Goal: Information Seeking & Learning: Learn about a topic

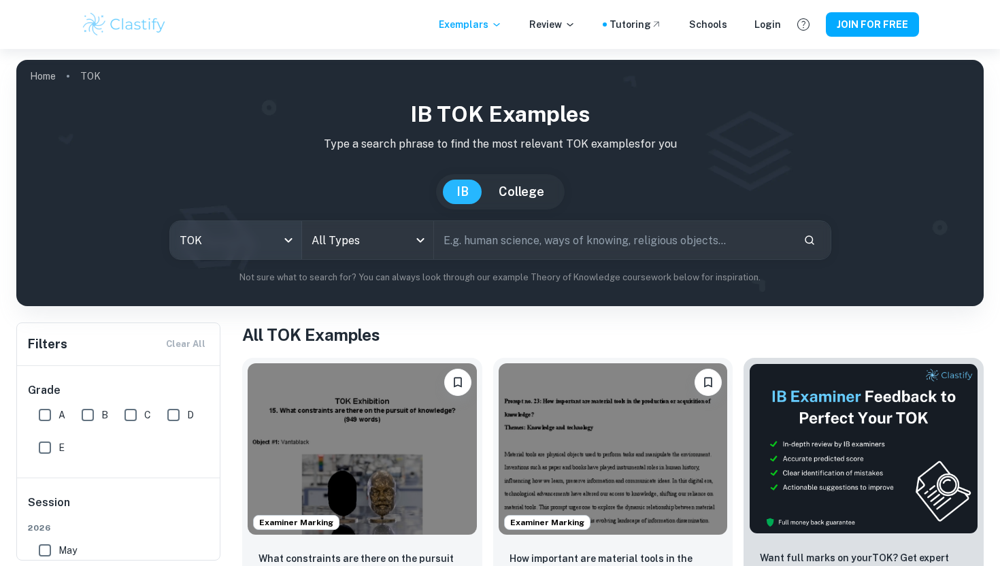
click at [278, 246] on body "We value your privacy We use cookies to enhance your browsing experience, serve…" at bounding box center [500, 332] width 1000 height 566
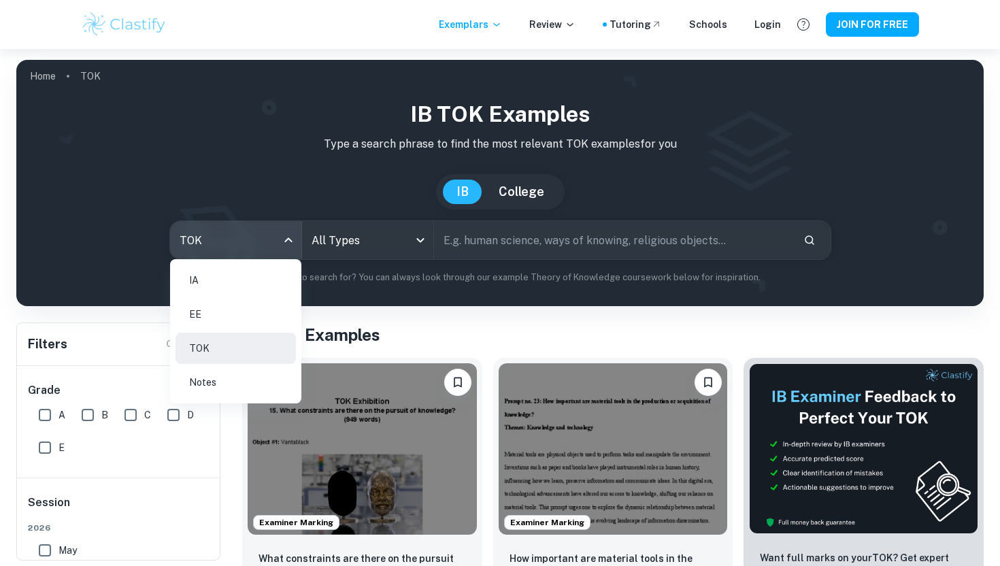
click at [229, 282] on li "IA" at bounding box center [236, 280] width 120 height 31
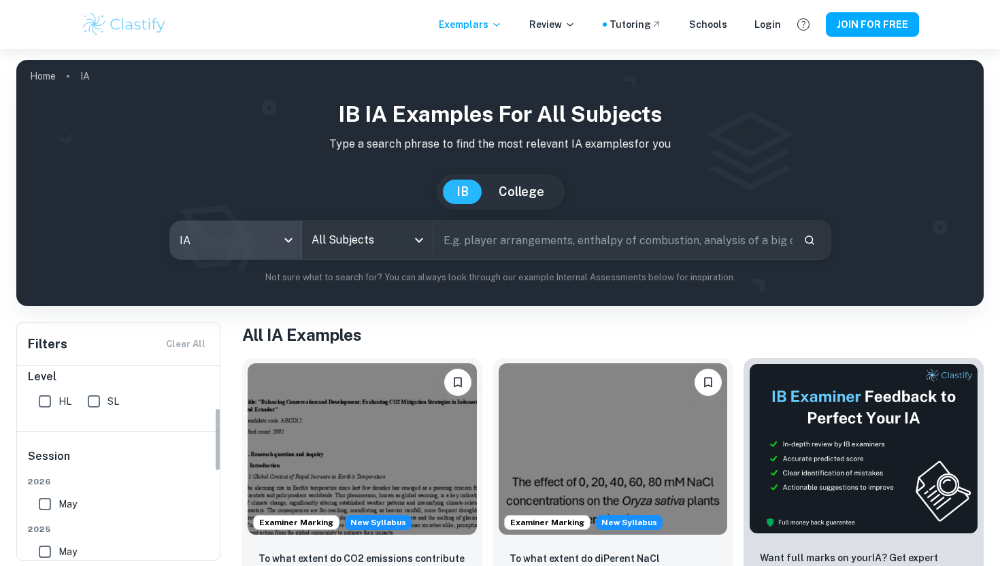
click at [95, 401] on input "SL" at bounding box center [93, 401] width 27 height 27
checkbox input "true"
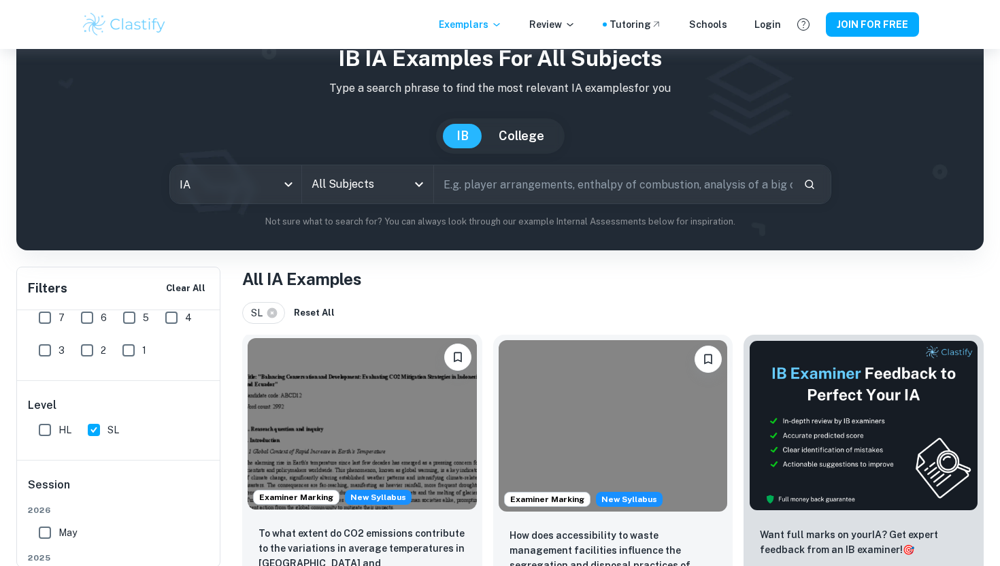
scroll to position [71, 0]
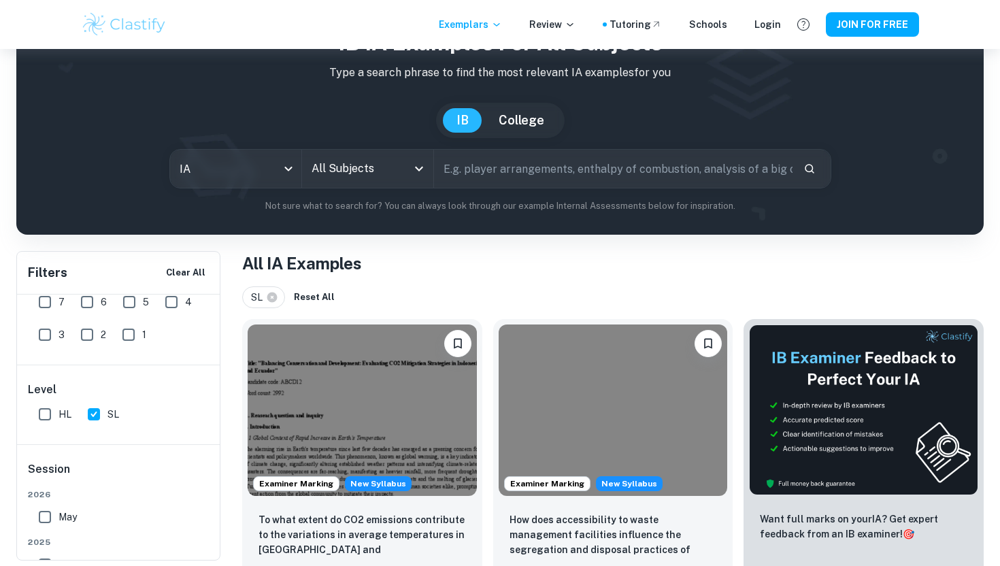
click at [393, 166] on input "All Subjects" at bounding box center [357, 169] width 99 height 26
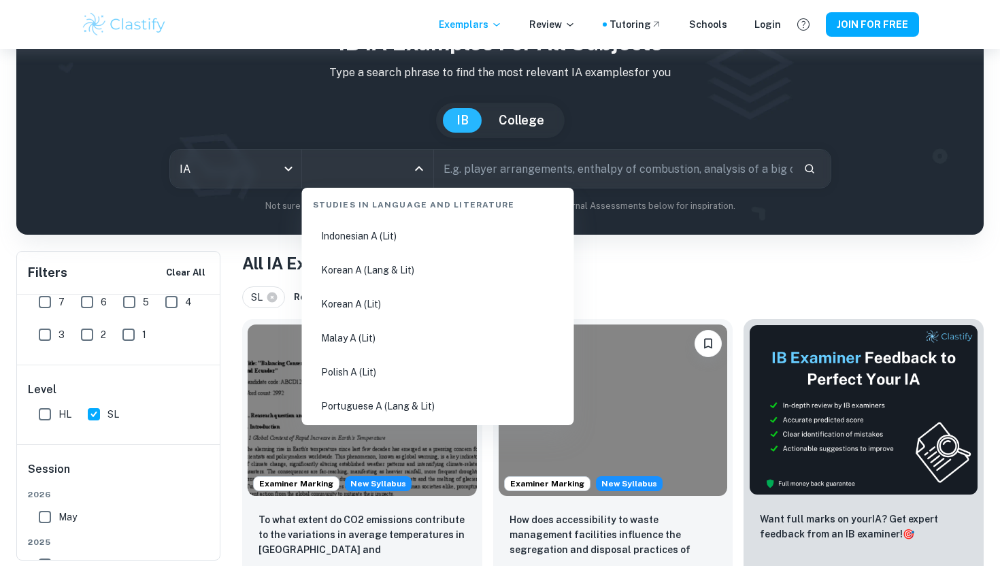
scroll to position [0, 0]
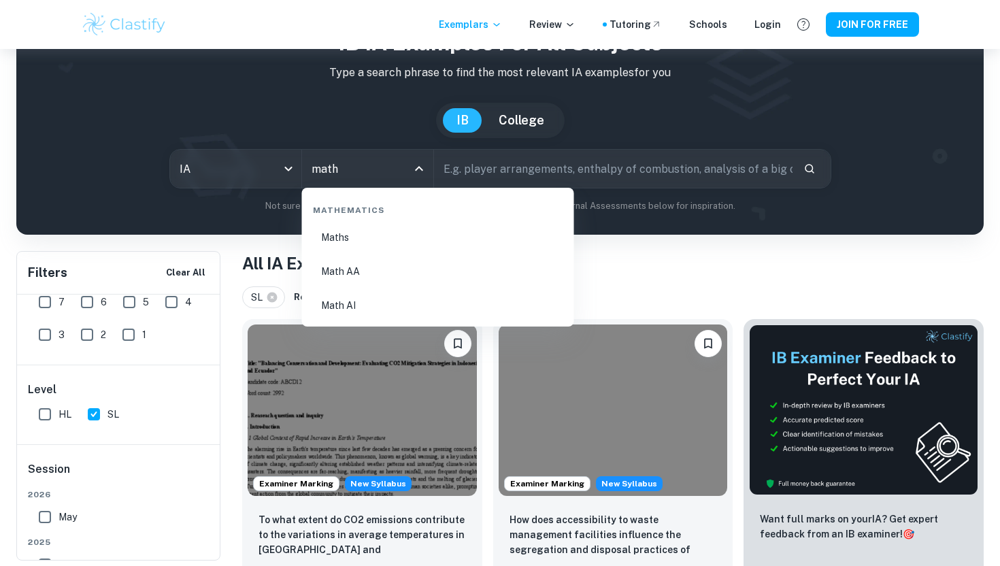
click at [403, 261] on li "Math AA" at bounding box center [437, 271] width 261 height 31
type input "Math AA"
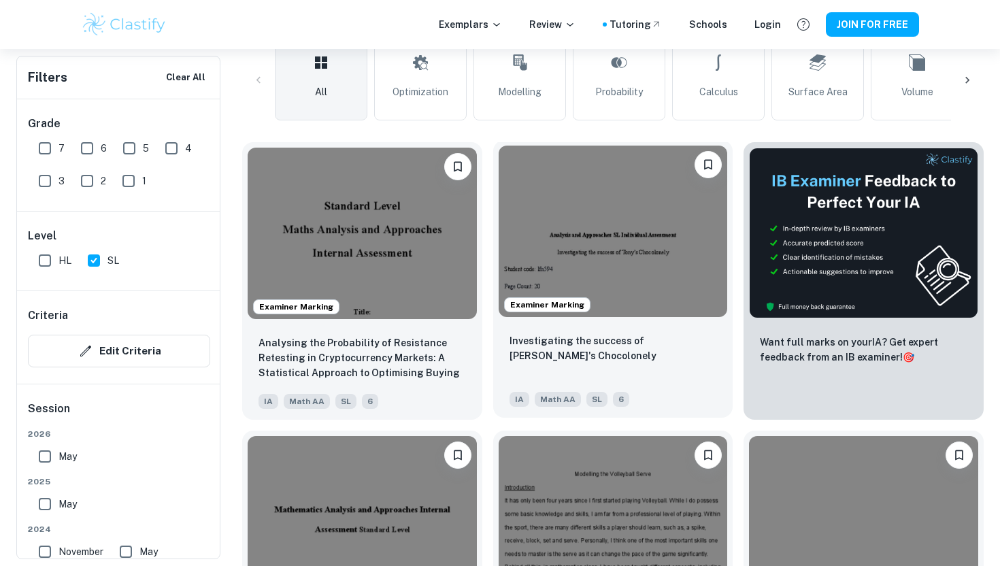
scroll to position [620, 0]
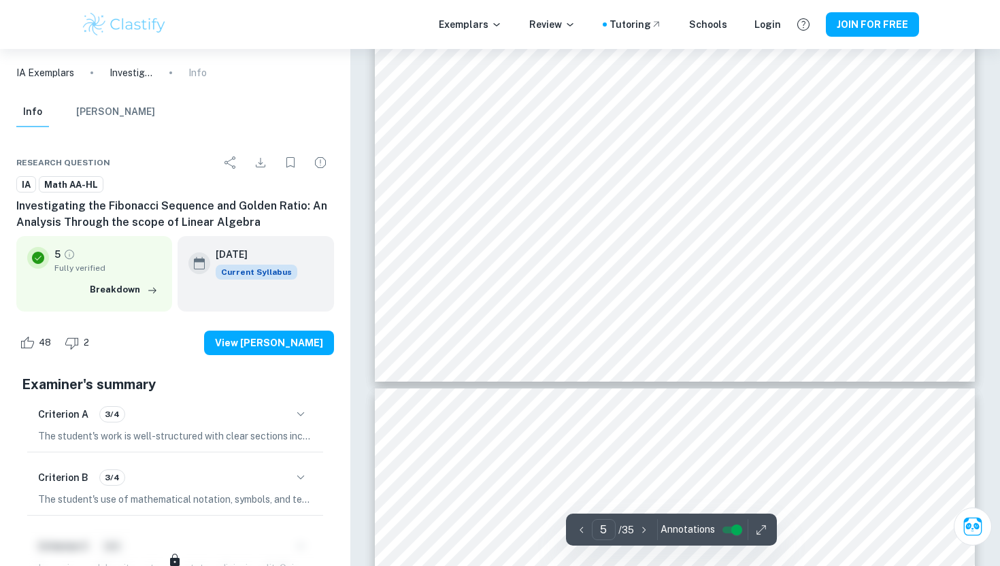
scroll to position [3784, 0]
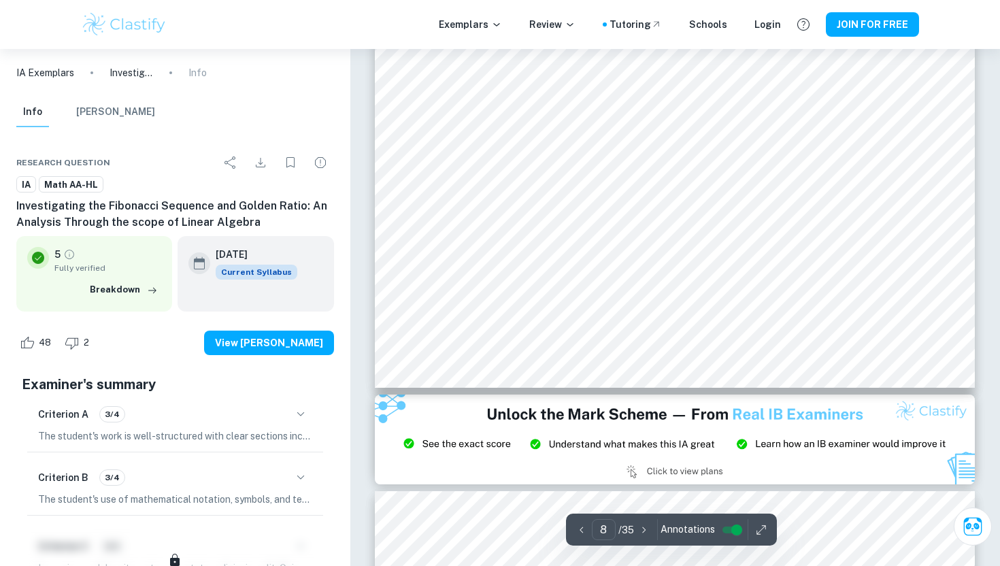
type input "9"
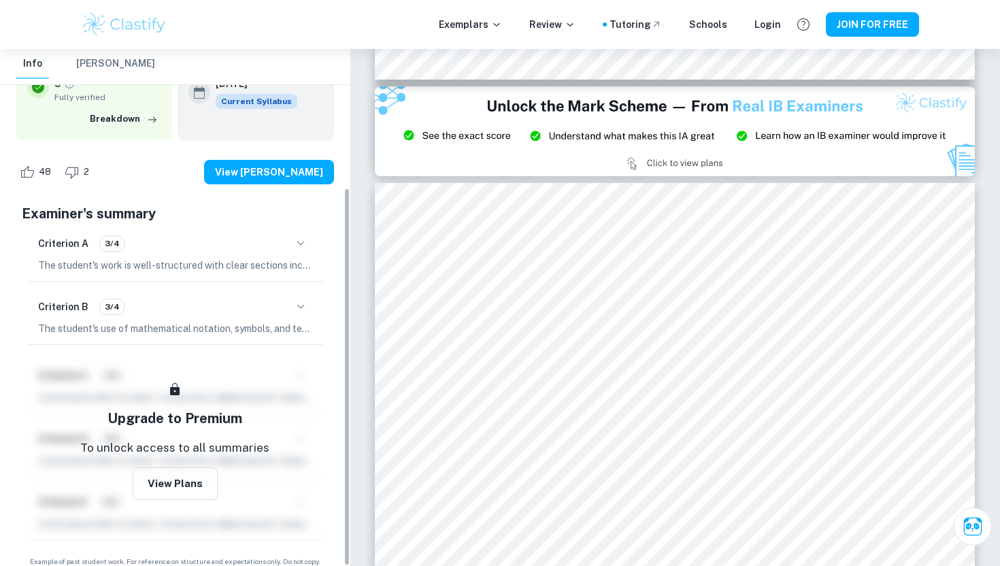
scroll to position [188, 0]
